Goal: Transaction & Acquisition: Purchase product/service

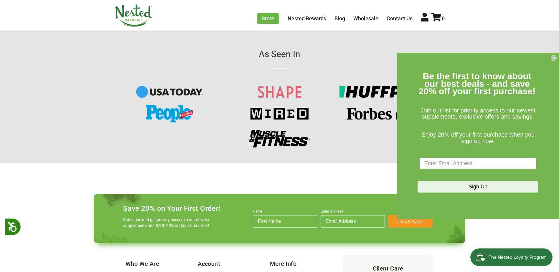
scroll to position [834, 0]
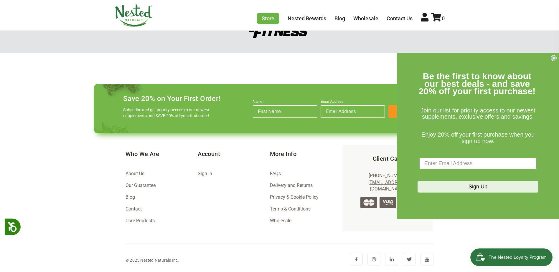
click at [370, 60] on circle "Close dialog" at bounding box center [554, 58] width 6 height 6
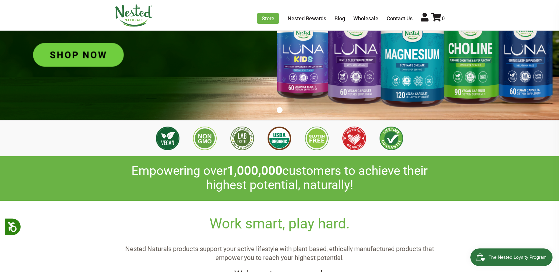
scroll to position [0, 0]
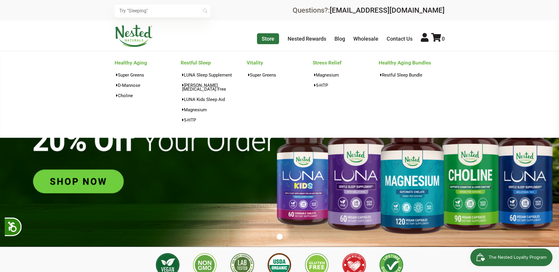
click at [266, 39] on link "Store" at bounding box center [268, 38] width 22 height 11
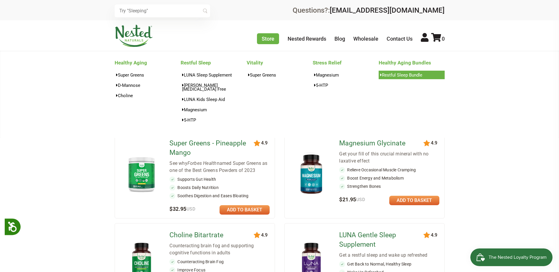
click at [398, 76] on link "Restful Sleep Bundle" at bounding box center [412, 75] width 66 height 9
